Goal: Information Seeking & Learning: Check status

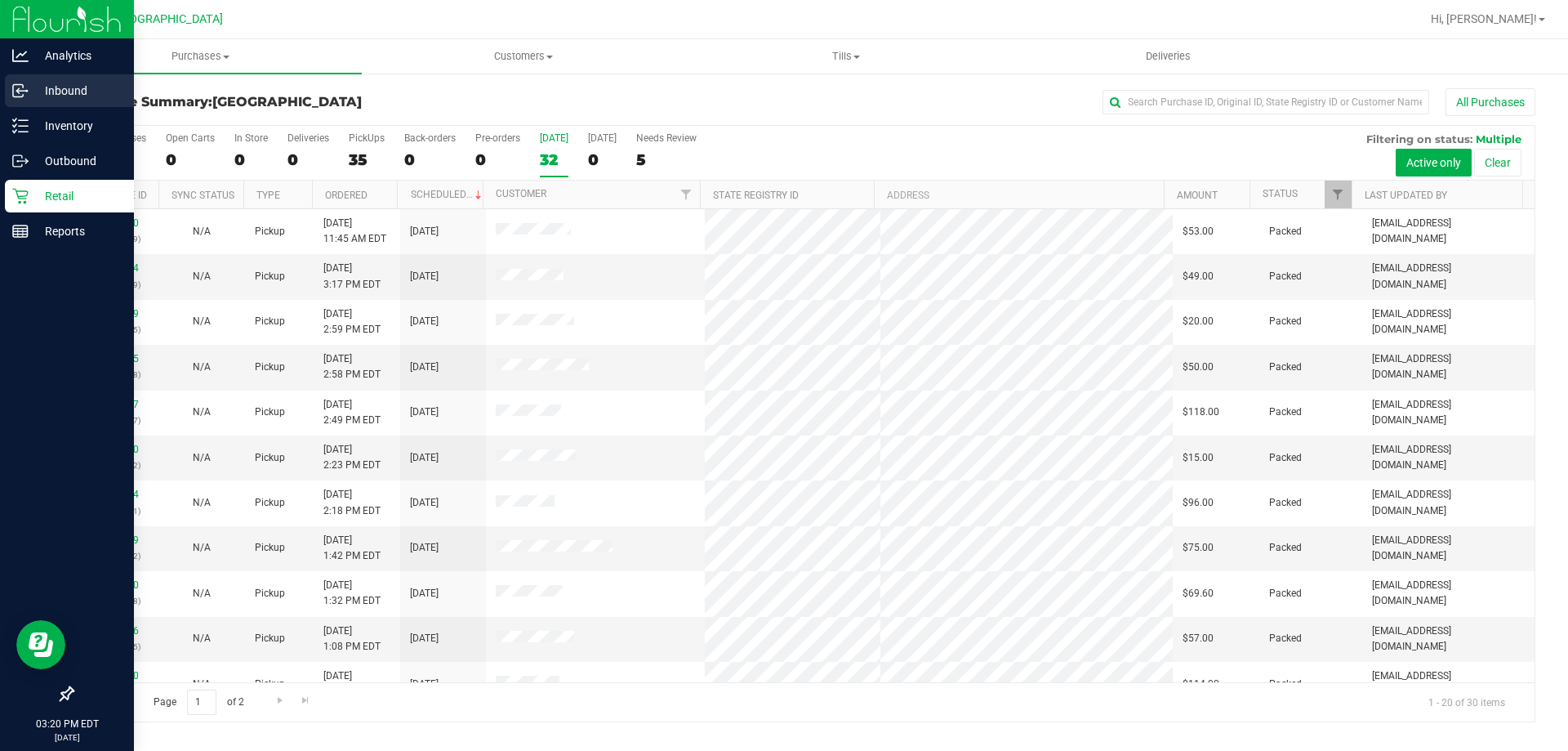
click at [63, 96] on p "Inbound" at bounding box center [78, 90] width 98 height 20
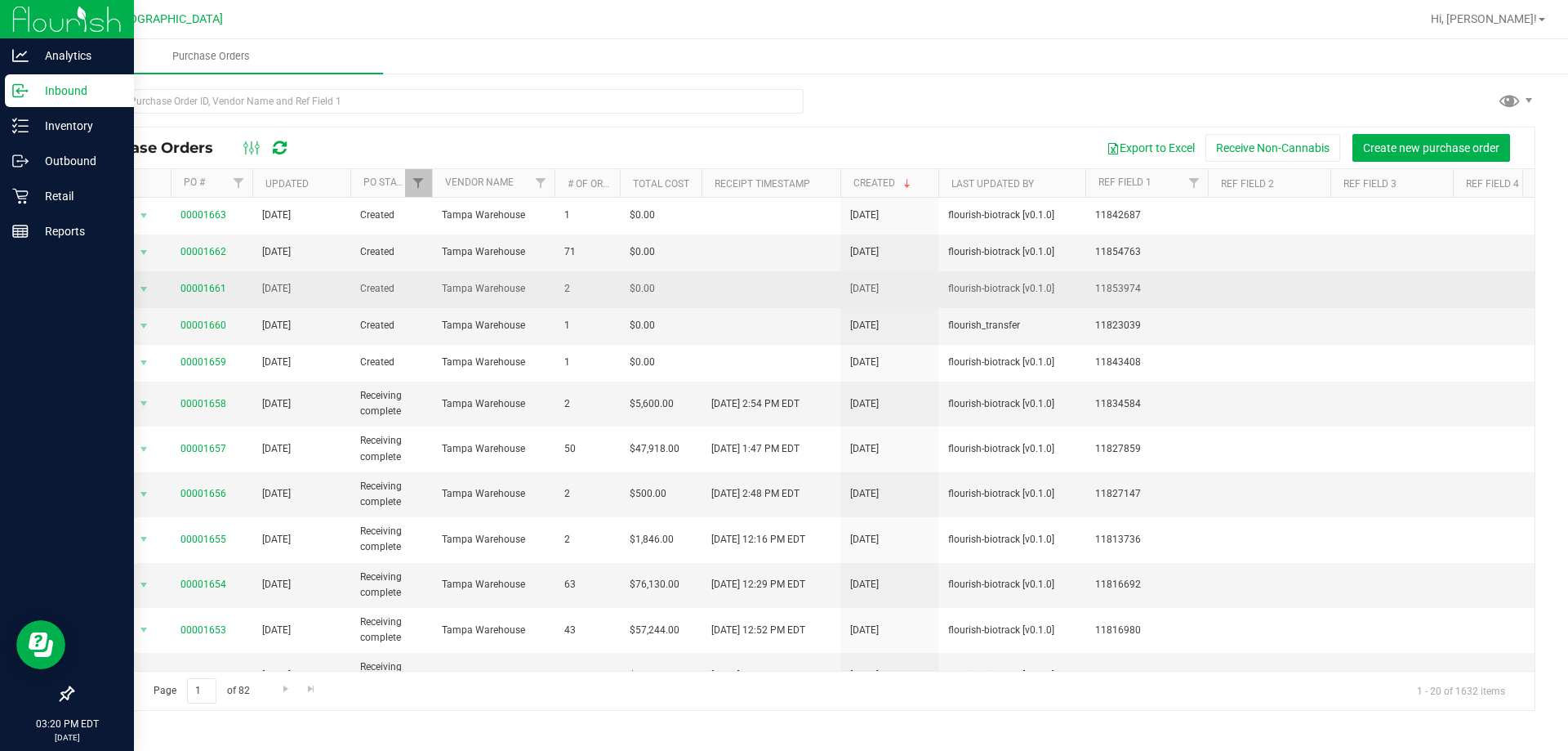
click at [190, 295] on span "00001661" at bounding box center [203, 288] width 46 height 15
click at [191, 287] on link "00001661" at bounding box center [203, 288] width 46 height 12
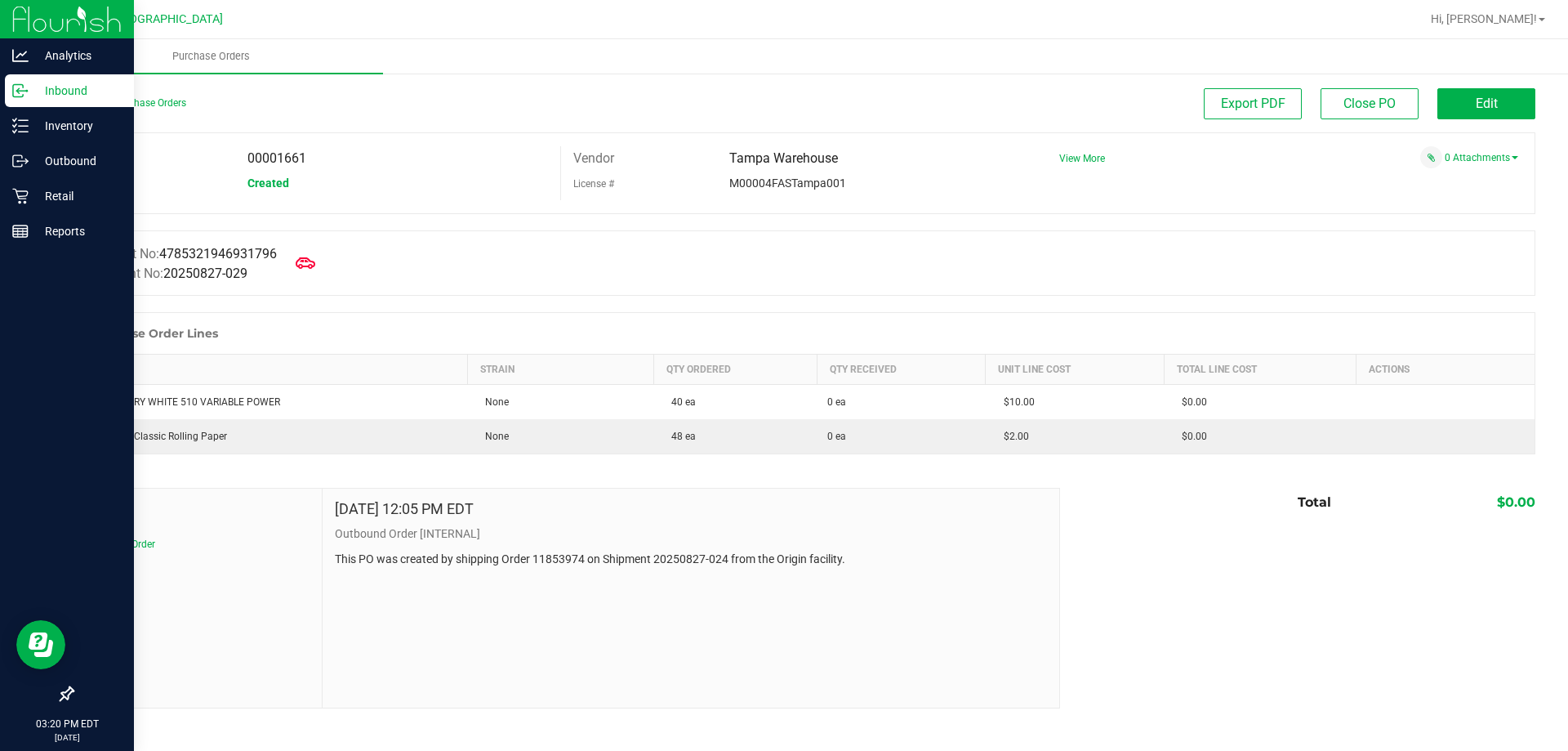
click at [141, 92] on div "Back to Purchase Orders" at bounding box center [255, 103] width 366 height 30
click at [140, 107] on div "Back to Purchase Orders" at bounding box center [255, 103] width 366 height 30
click at [140, 107] on link "Back to Purchase Orders" at bounding box center [129, 103] width 115 height 12
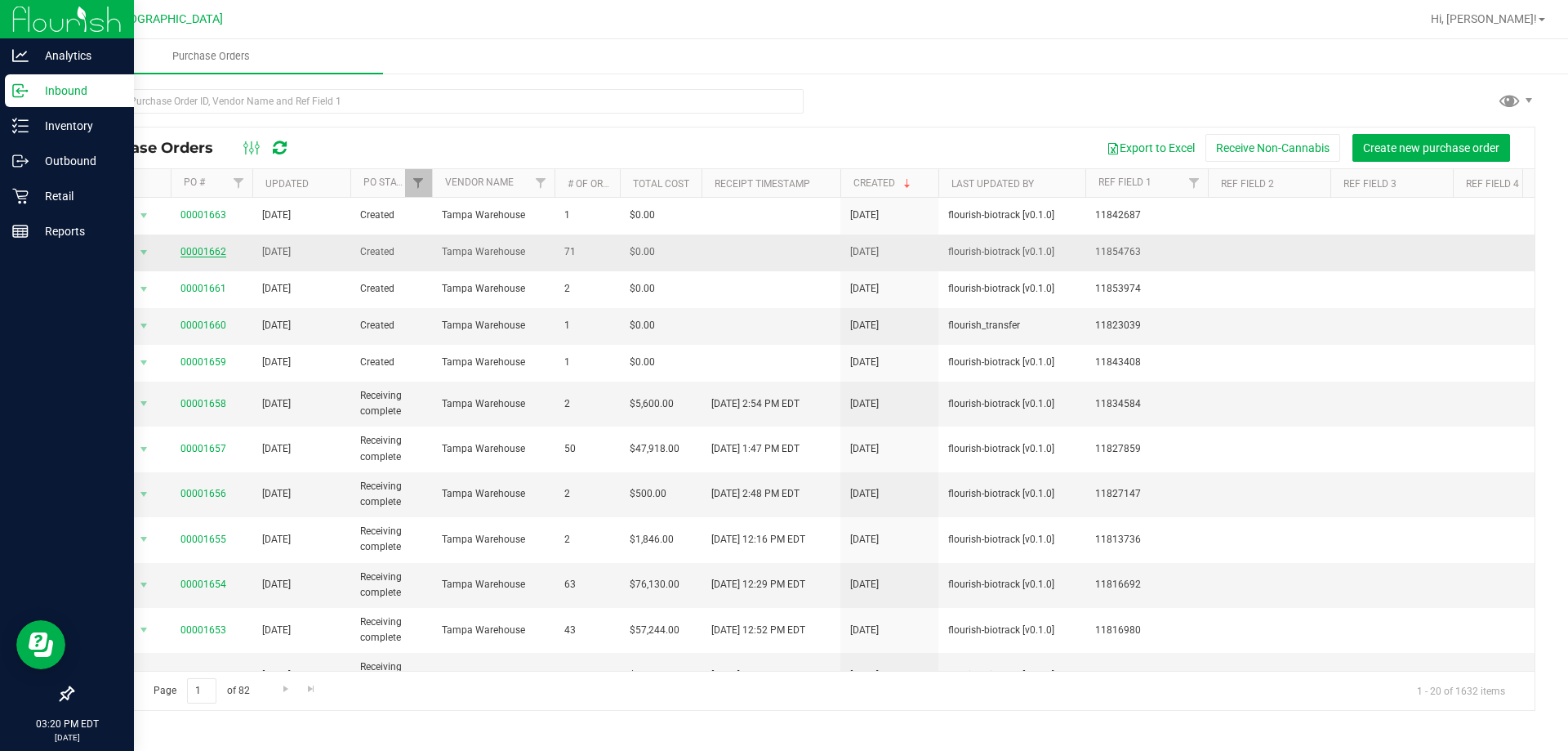
click at [213, 249] on link "00001662" at bounding box center [203, 251] width 46 height 12
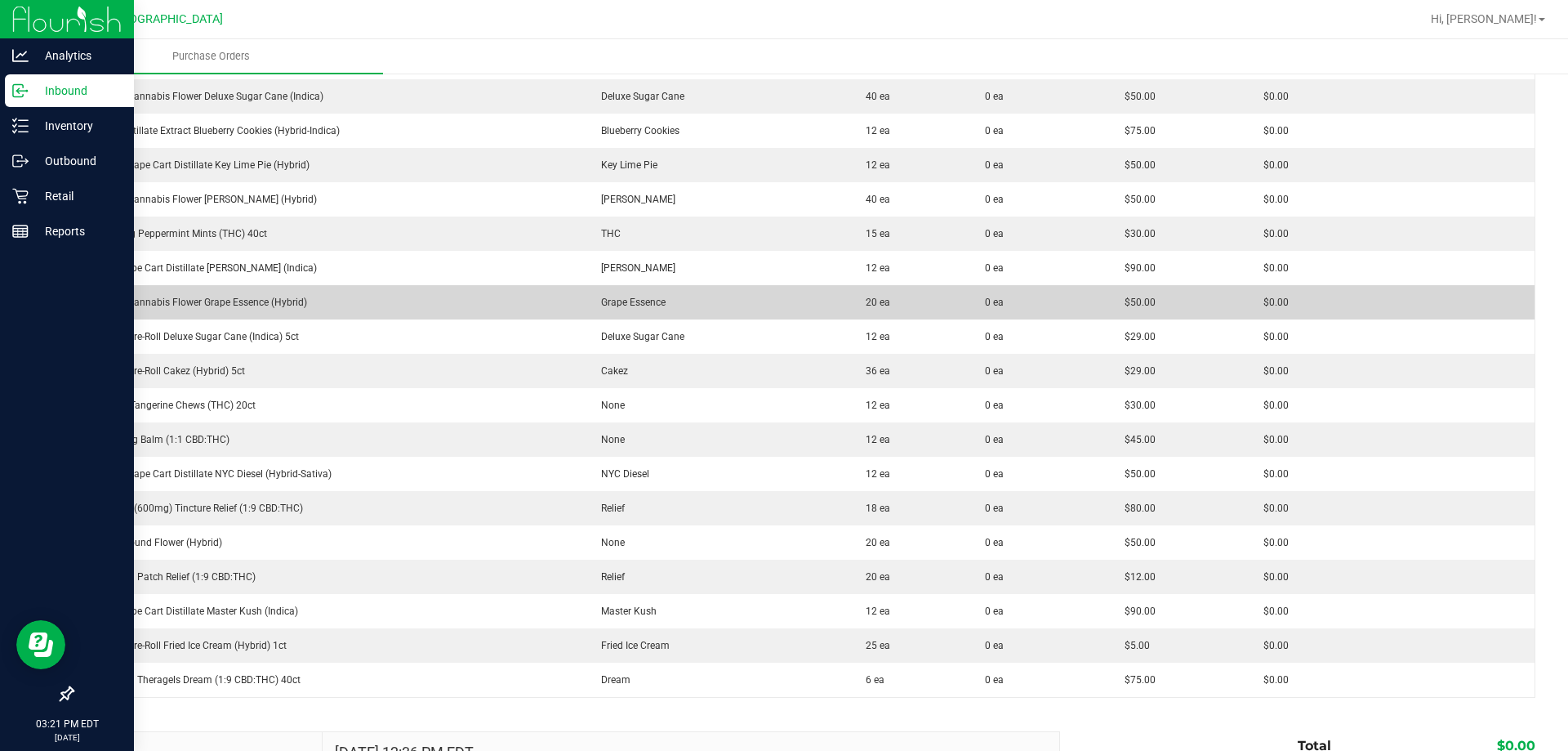
scroll to position [2205, 0]
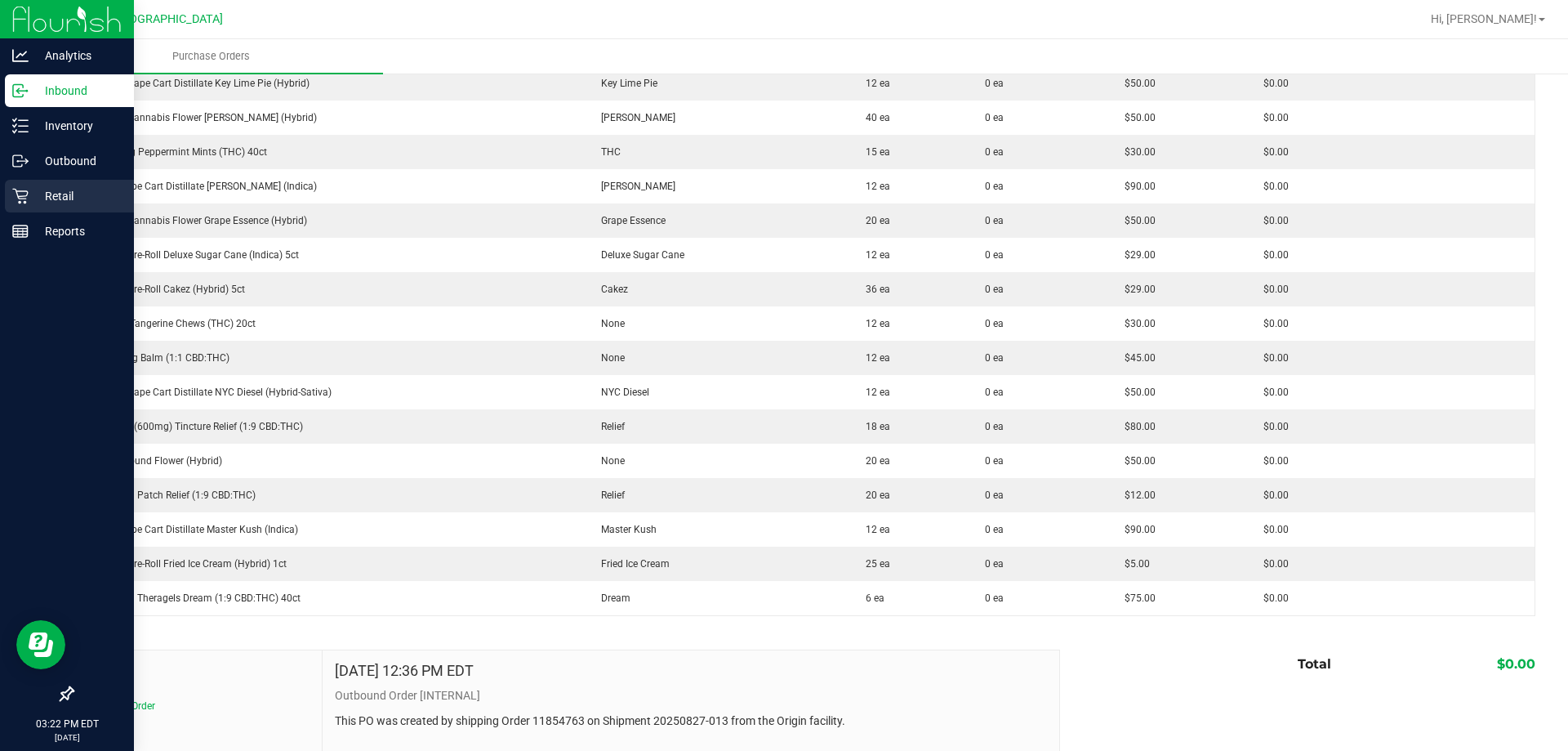
click at [27, 214] on link "Retail" at bounding box center [67, 197] width 134 height 35
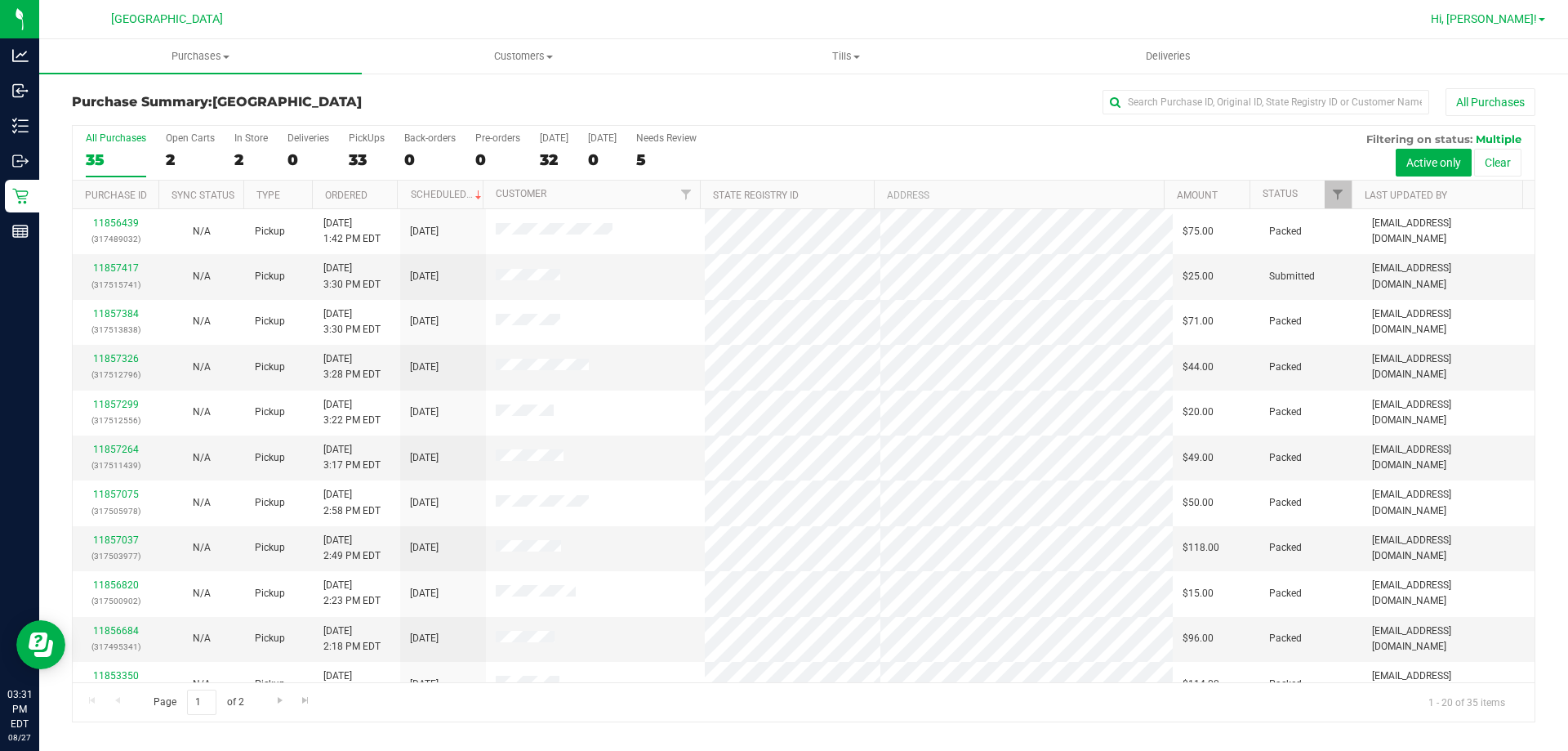
click at [1501, 12] on div "Hi, [PERSON_NAME]!" at bounding box center [1488, 19] width 127 height 29
click at [1500, 18] on span "Hi, [PERSON_NAME]!" at bounding box center [1483, 19] width 106 height 13
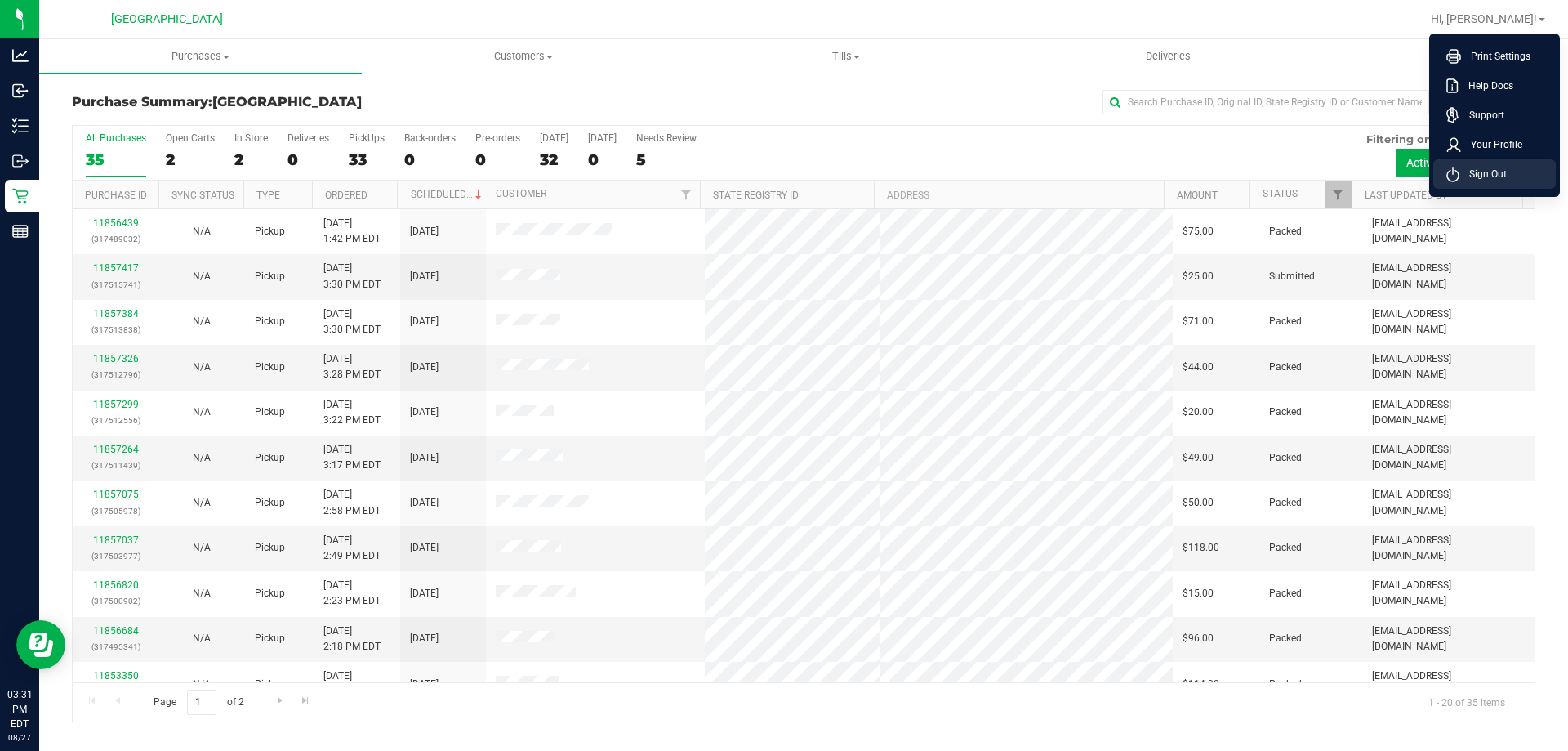
click at [1484, 185] on li "Sign Out" at bounding box center [1495, 174] width 123 height 30
